Goal: Check status: Check status

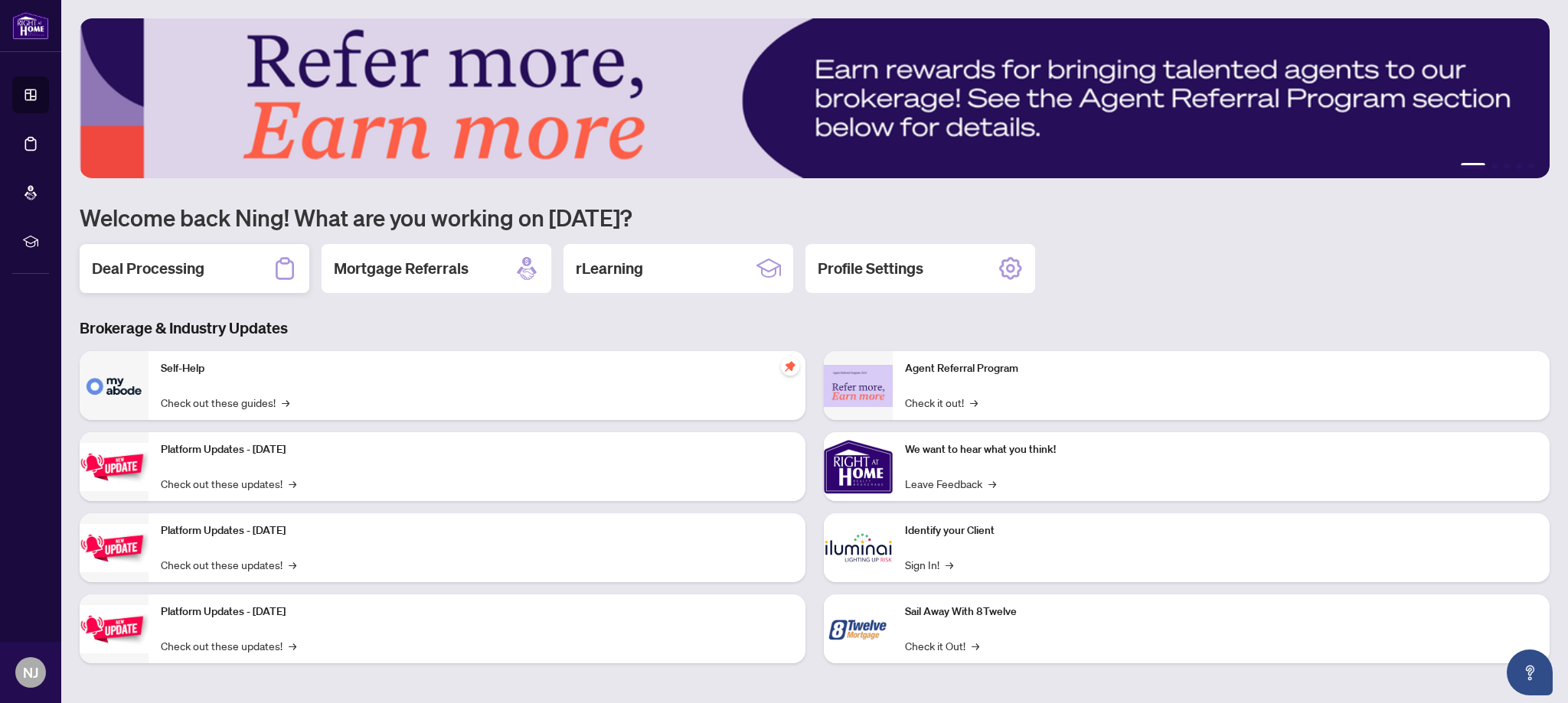
click at [150, 277] on h2 "Deal Processing" at bounding box center [148, 268] width 113 height 22
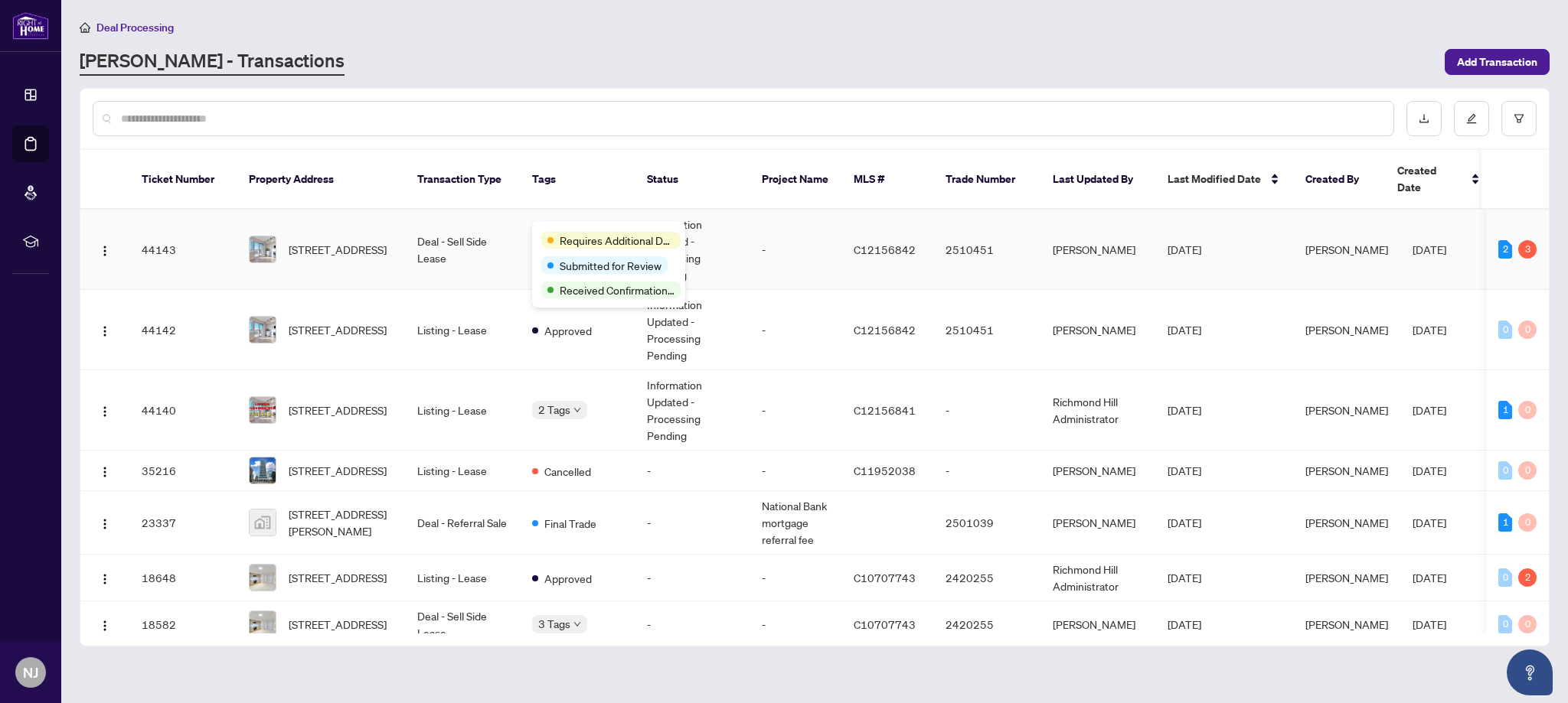
click at [557, 236] on body "Dashboard Deal Processing Mortgage Referrals rLearning [GEOGRAPHIC_DATA] [PERSO…" at bounding box center [784, 352] width 1568 height 703
click at [532, 244] on div "Requires Additional Docs Submitted for Review Received Confirmation of Closing" at bounding box center [532, 244] width 0 height 0
click at [747, 243] on td "Information Updated - Processing Pending" at bounding box center [691, 249] width 115 height 80
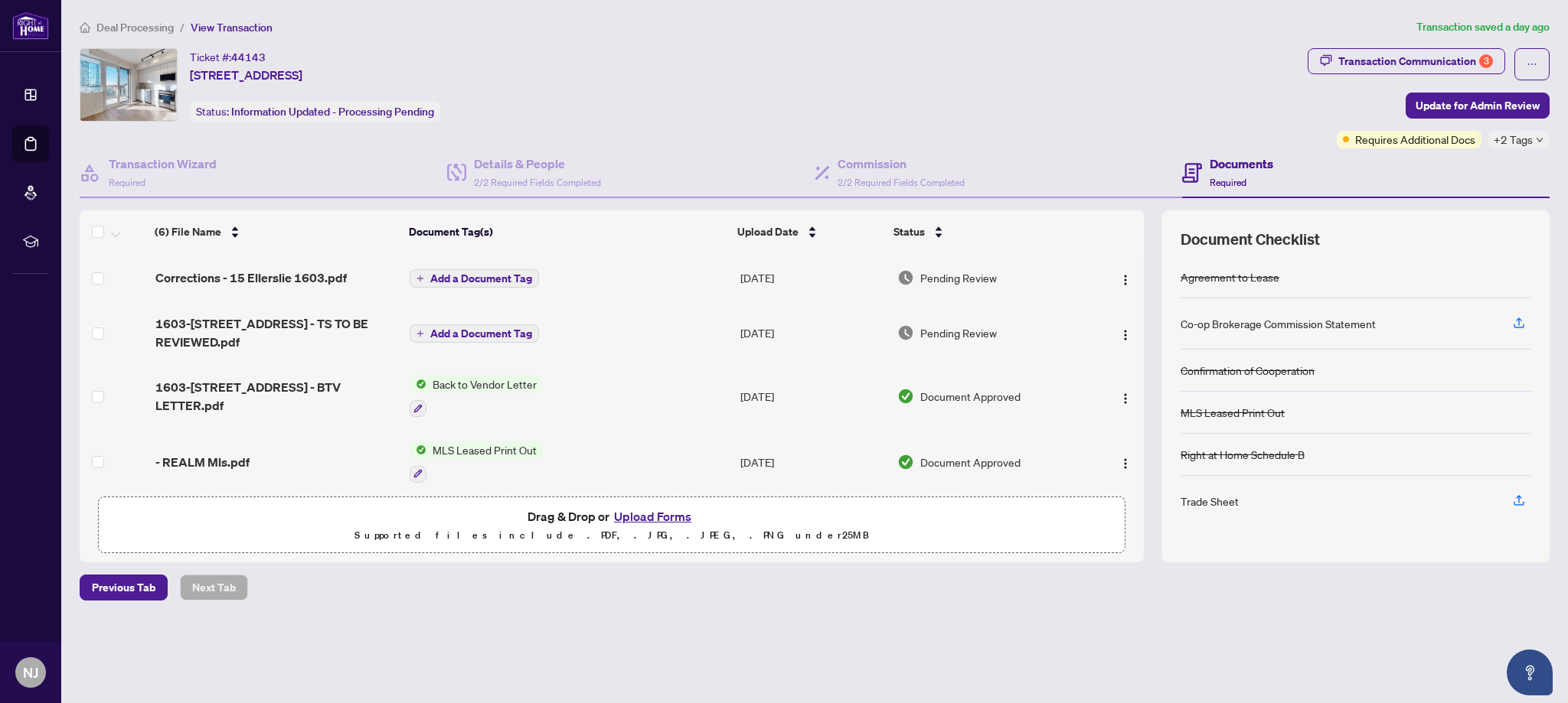
click at [1068, 92] on div "Ticket #: 44143 [STREET_ADDRESS] Status: Information Updated - Processing Pendi…" at bounding box center [690, 84] width 1222 height 73
